Goal: Information Seeking & Learning: Learn about a topic

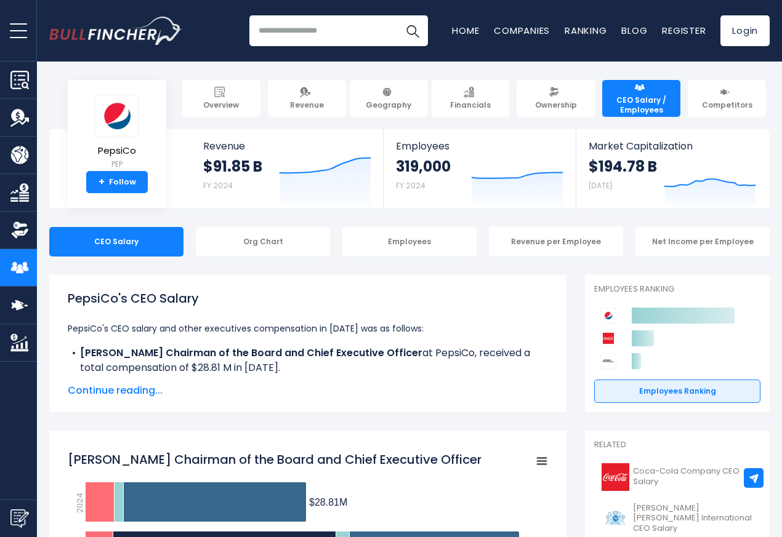
click at [72, 68] on body "Overview Revenue Geography" at bounding box center [391, 268] width 782 height 537
